Goal: Task Accomplishment & Management: Use online tool/utility

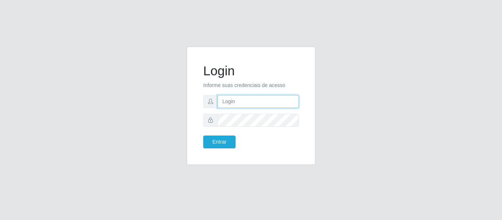
click at [263, 100] on input "text" at bounding box center [258, 101] width 81 height 13
type input "[PERSON_NAME][EMAIL_ADDRESS][DOMAIN_NAME]"
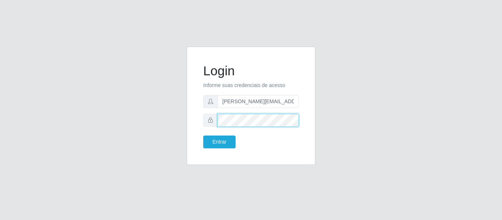
click at [203, 136] on button "Entrar" at bounding box center [219, 142] width 32 height 13
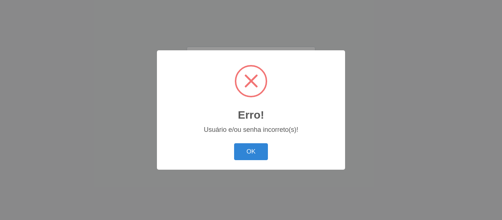
drag, startPoint x: 256, startPoint y: 147, endPoint x: 252, endPoint y: 140, distance: 8.2
click at [256, 147] on button "OK" at bounding box center [251, 151] width 34 height 17
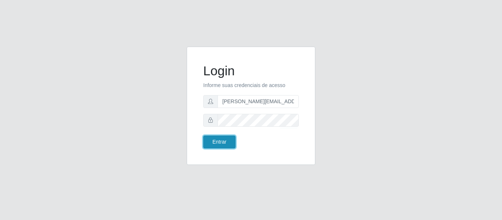
click at [211, 140] on button "Entrar" at bounding box center [219, 142] width 32 height 13
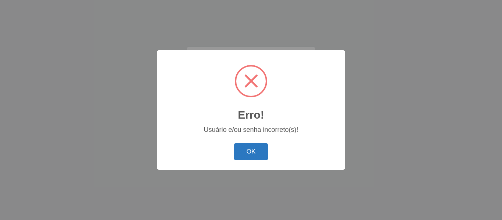
click at [251, 150] on button "OK" at bounding box center [251, 151] width 34 height 17
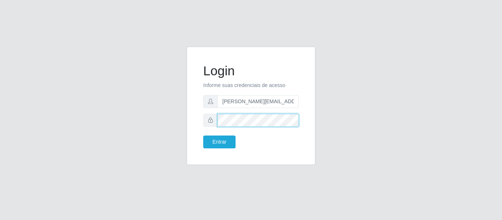
click at [213, 122] on div at bounding box center [251, 120] width 96 height 13
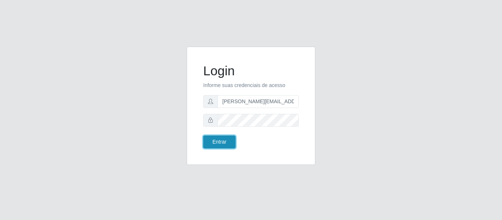
click at [226, 139] on button "Entrar" at bounding box center [219, 142] width 32 height 13
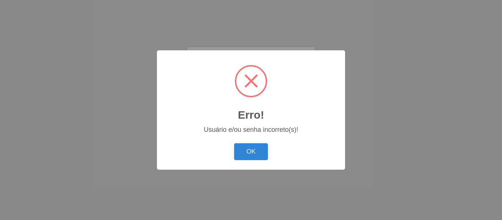
click at [256, 143] on div "OK Cancel" at bounding box center [251, 151] width 174 height 21
click at [259, 153] on button "OK" at bounding box center [251, 151] width 34 height 17
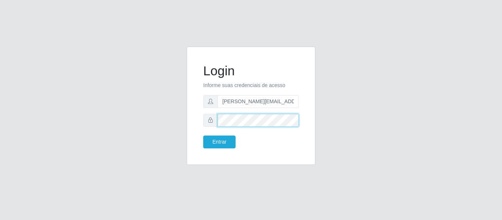
click at [212, 119] on div at bounding box center [251, 120] width 96 height 13
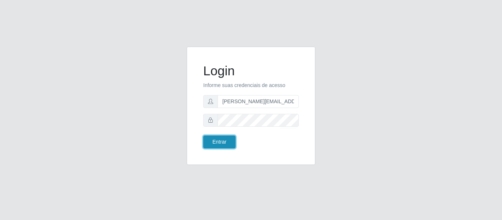
click at [215, 142] on button "Entrar" at bounding box center [219, 142] width 32 height 13
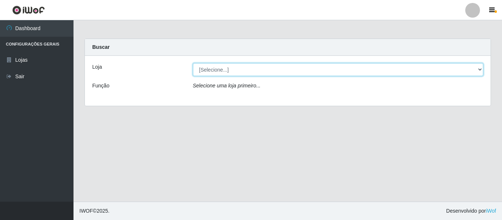
click at [230, 71] on select "[Selecione...] Hiper Queiroz - [GEOGRAPHIC_DATA]" at bounding box center [338, 69] width 291 height 13
select select "497"
click at [193, 63] on select "[Selecione...] Hiper Queiroz - [GEOGRAPHIC_DATA]" at bounding box center [338, 69] width 291 height 13
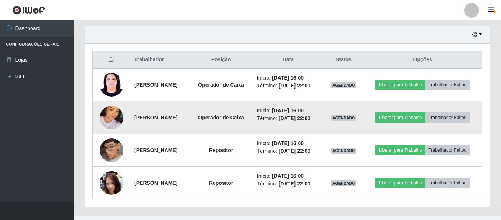
scroll to position [253, 0]
